Goal: Find contact information: Find contact information

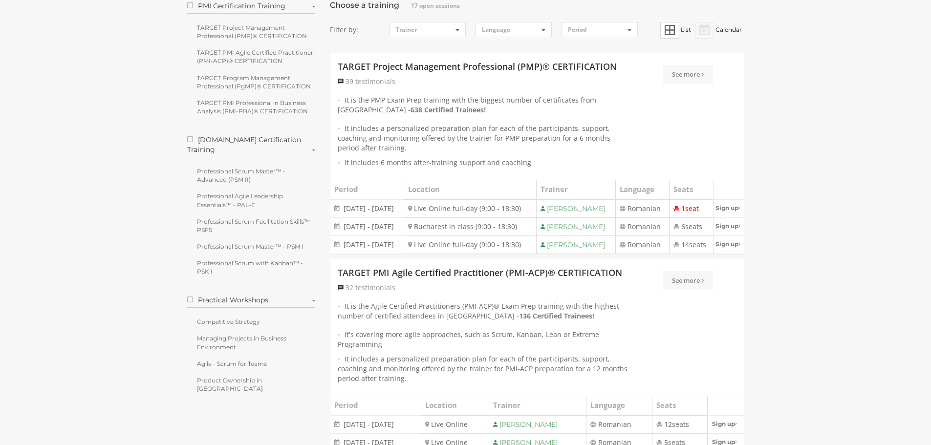
scroll to position [147, 0]
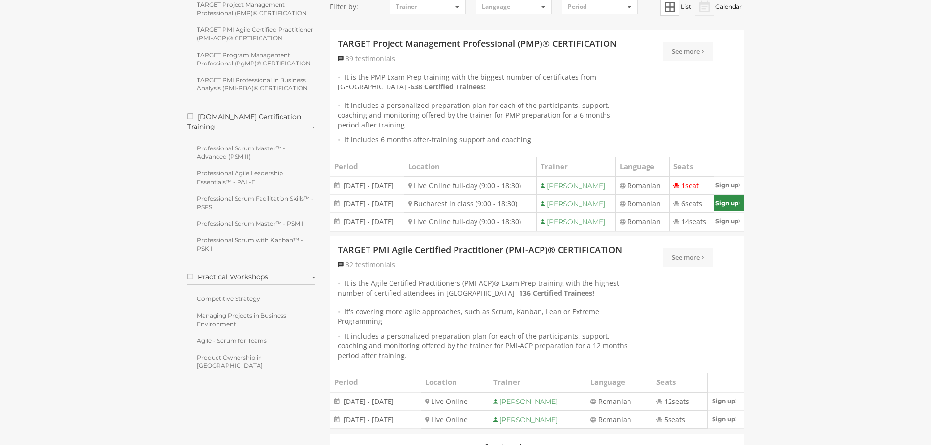
click at [734, 211] on link "Sign up" at bounding box center [728, 203] width 29 height 16
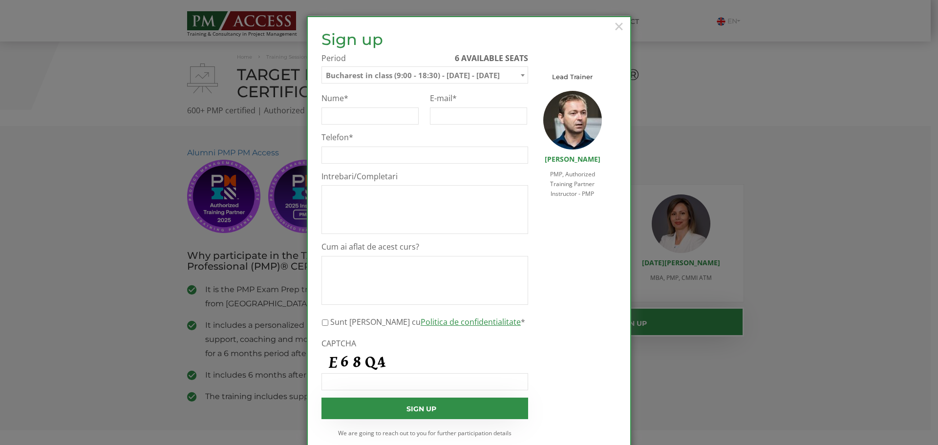
select select "Bucharest in class (9:00 - 18:30) - 3 November - 7 November 2025"
click at [617, 26] on span "×" at bounding box center [619, 26] width 13 height 27
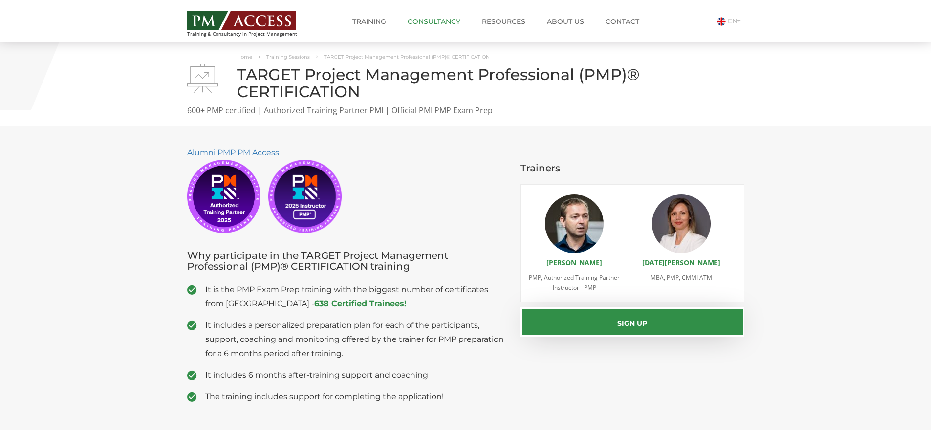
click at [449, 23] on link "Consultancy" at bounding box center [433, 22] width 67 height 20
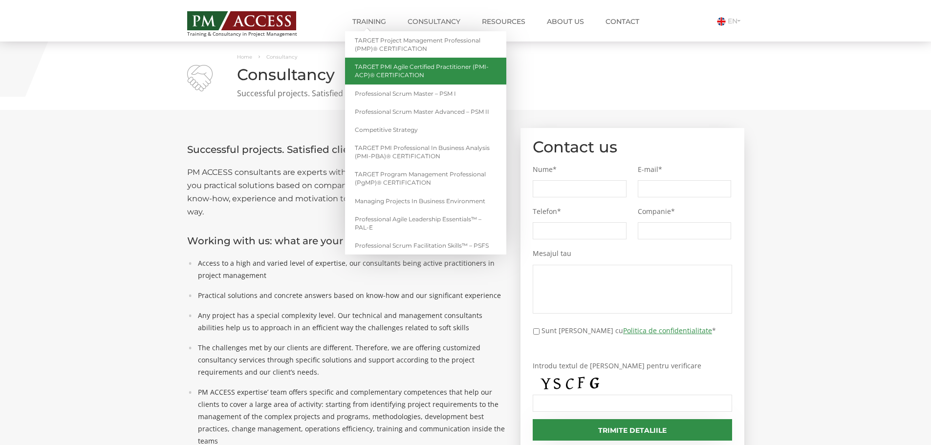
click at [399, 76] on link "TARGET PMI Agile Certified Practitioner (PMI-ACP)® CERTIFICATION" at bounding box center [425, 71] width 161 height 26
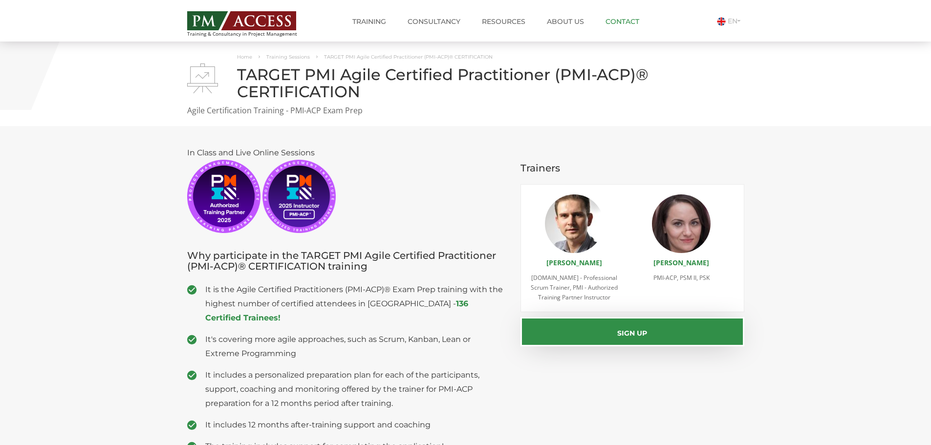
click at [611, 17] on link "Contact" at bounding box center [622, 22] width 48 height 20
